Goal: Task Accomplishment & Management: Manage account settings

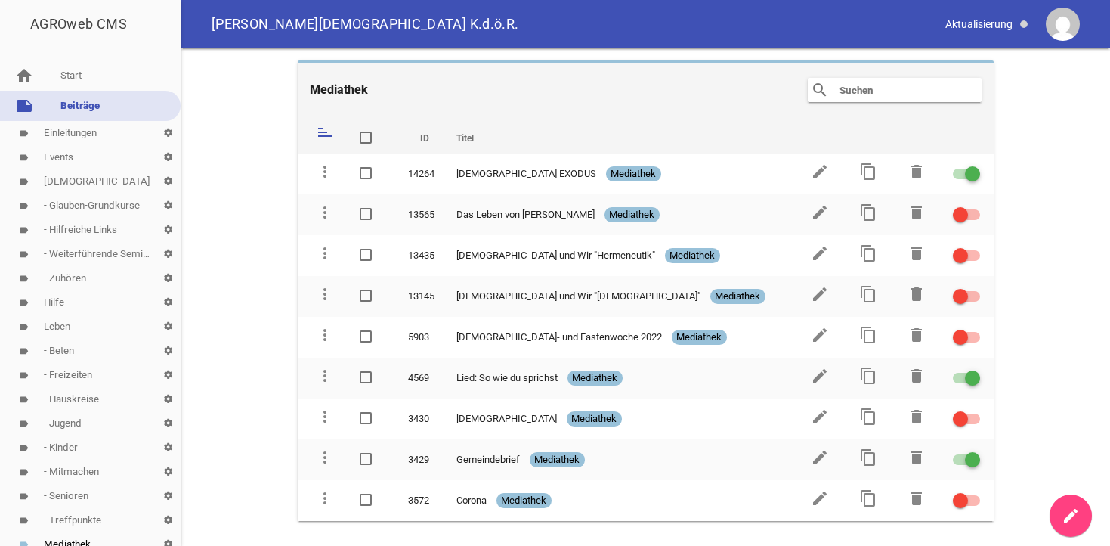
scroll to position [231, 0]
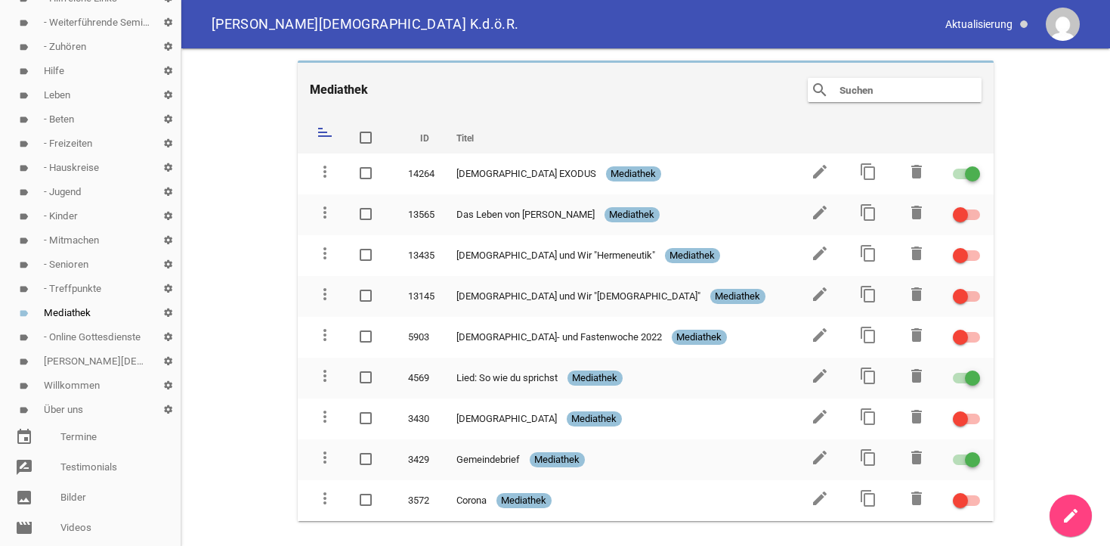
click at [70, 141] on link "label - Freizeiten settings" at bounding box center [90, 143] width 181 height 24
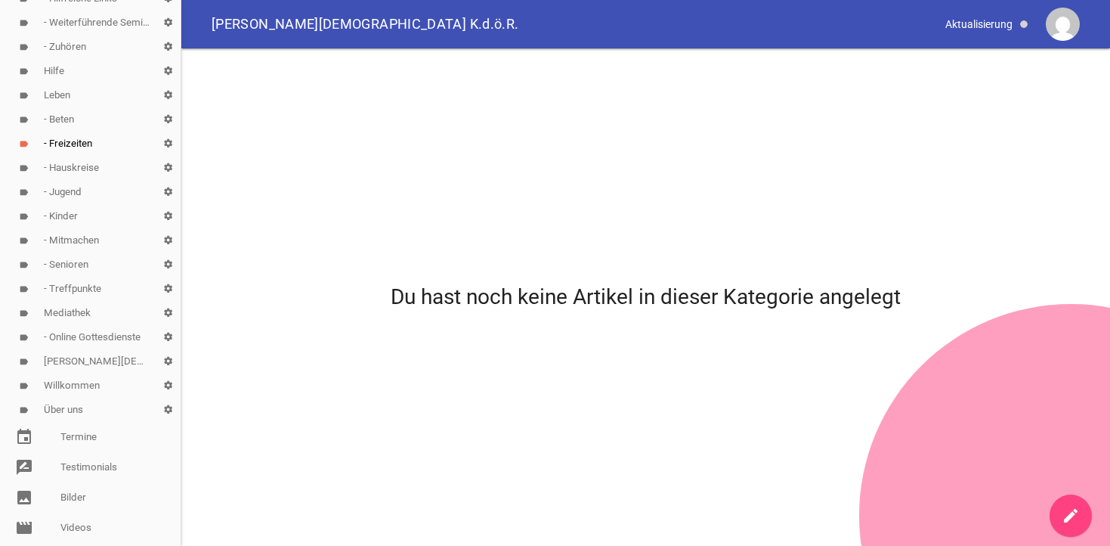
click at [63, 91] on link "label Leben settings" at bounding box center [90, 95] width 181 height 24
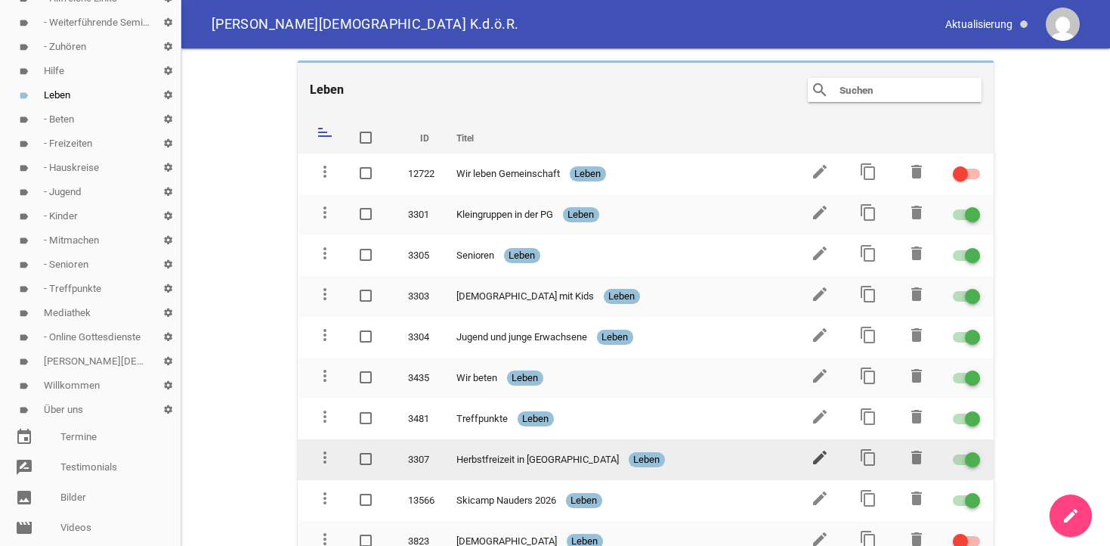
click at [820, 455] on icon "edit" at bounding box center [820, 457] width 18 height 18
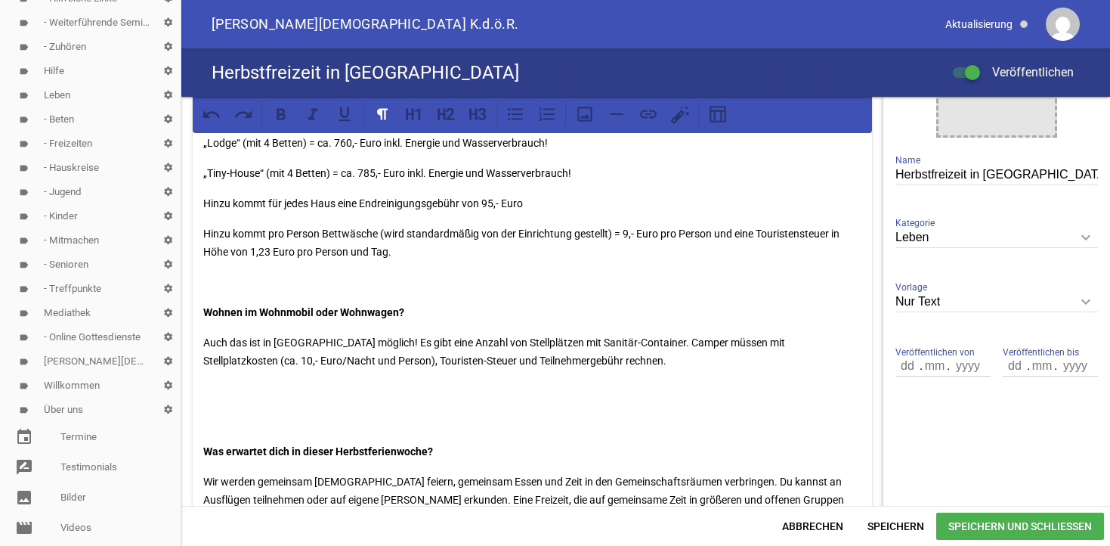
scroll to position [308, 0]
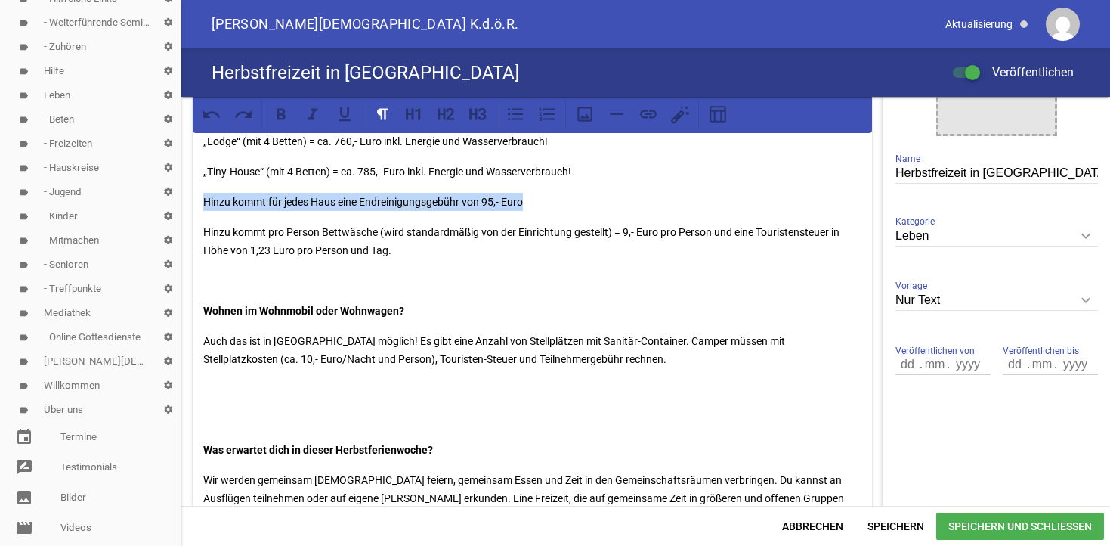
drag, startPoint x: 538, startPoint y: 202, endPoint x: 203, endPoint y: 198, distance: 335.6
click at [203, 198] on div "Gemeindefreizeit im [PERSON_NAME] 2025: mit knapp 200 „Paulanern“ es geht wiede…" at bounding box center [532, 355] width 679 height 1049
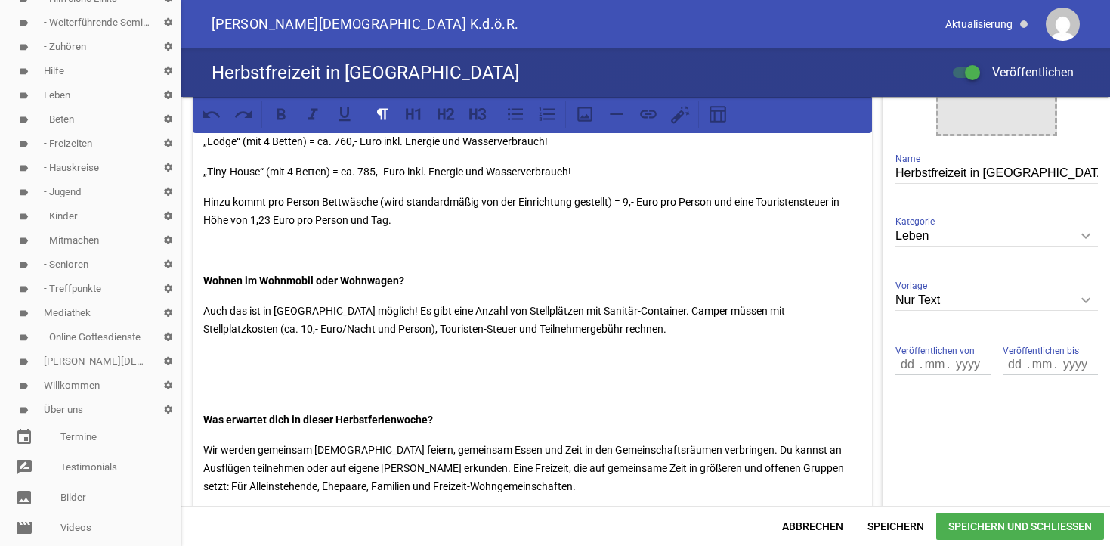
click at [520, 201] on p "Hinzu kommt pro Person Bettwäsche (wird standardmäßig von der Einrichtung geste…" at bounding box center [532, 211] width 658 height 36
click at [957, 525] on span "Speichern und Schließen" at bounding box center [1020, 525] width 168 height 27
